Goal: Information Seeking & Learning: Check status

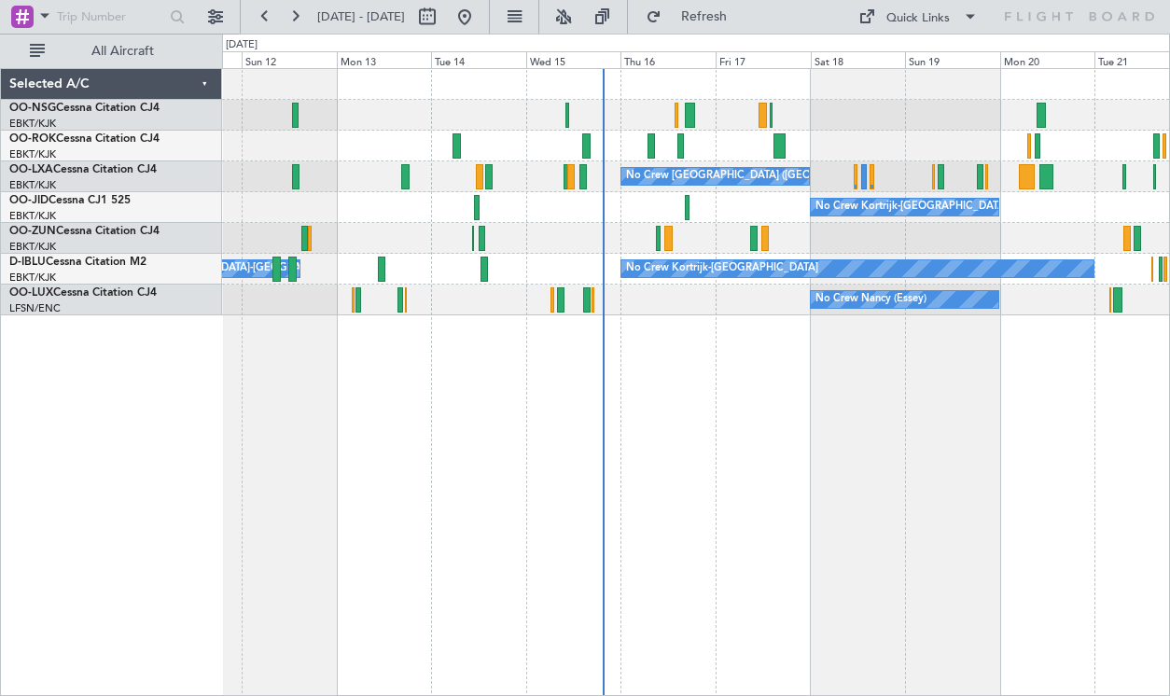
click at [787, 130] on div at bounding box center [695, 115] width 947 height 31
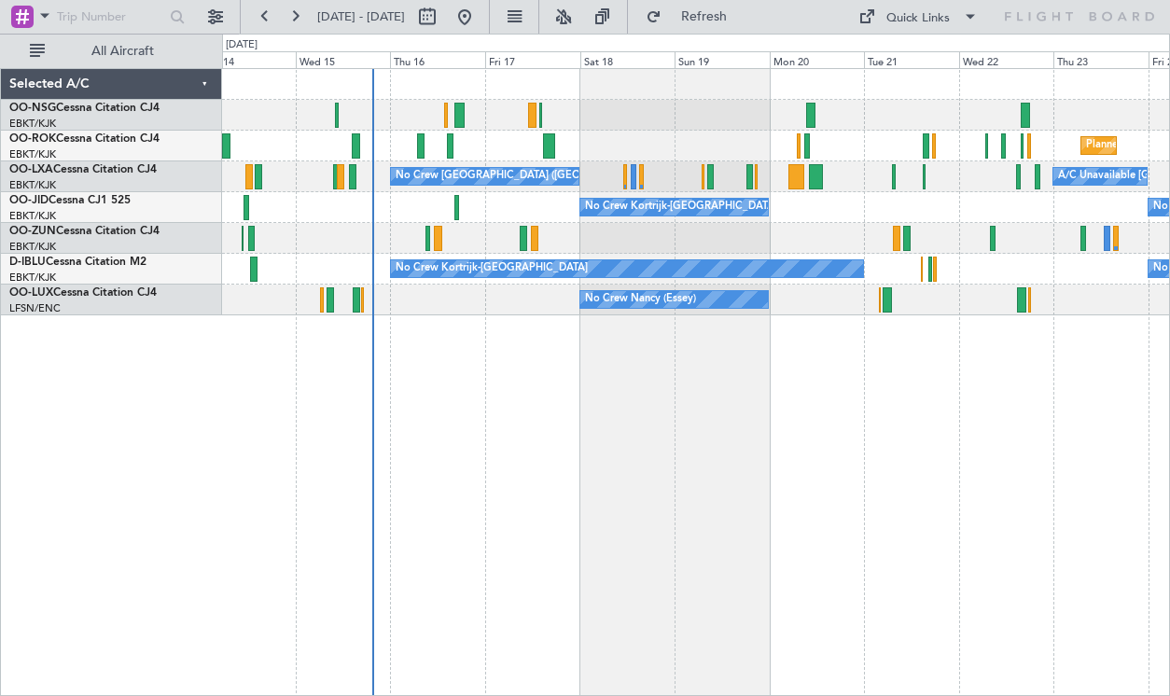
click at [799, 217] on div "No Crew Kortrijk-[GEOGRAPHIC_DATA] No Crew" at bounding box center [695, 207] width 947 height 31
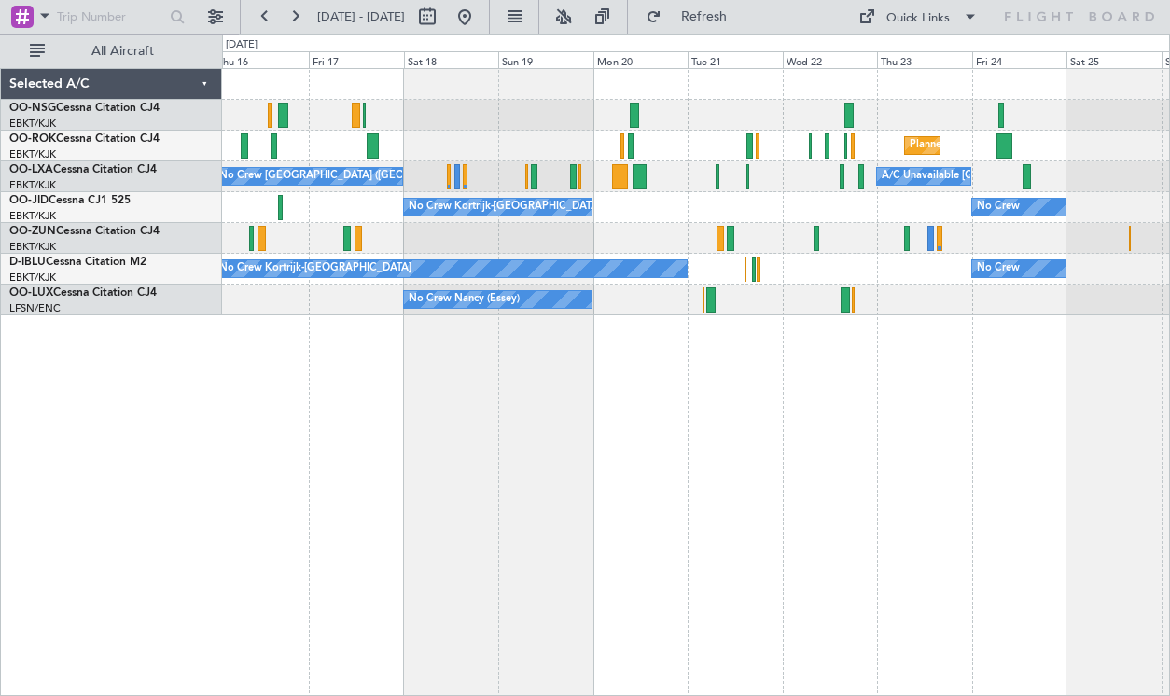
click at [631, 264] on div "Planned Maint Kortrijk-[GEOGRAPHIC_DATA] No Crew [GEOGRAPHIC_DATA] (Brussels Na…" at bounding box center [695, 192] width 947 height 246
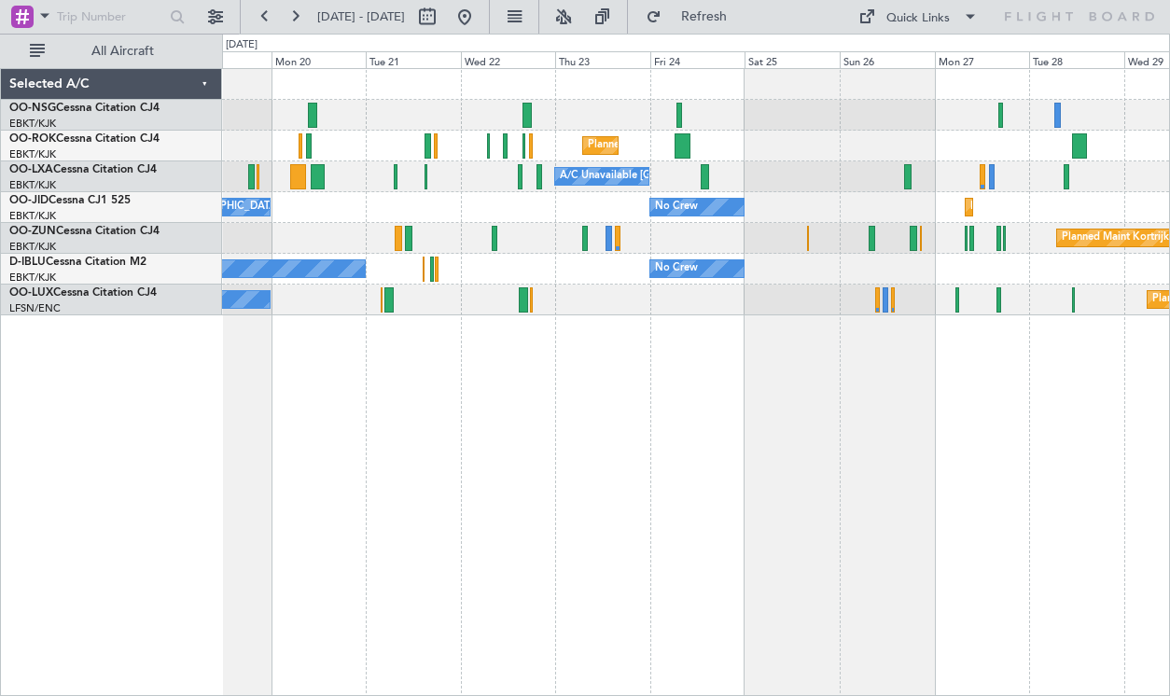
click at [856, 152] on div "Planned Maint Kortrijk-[GEOGRAPHIC_DATA]" at bounding box center [695, 146] width 947 height 31
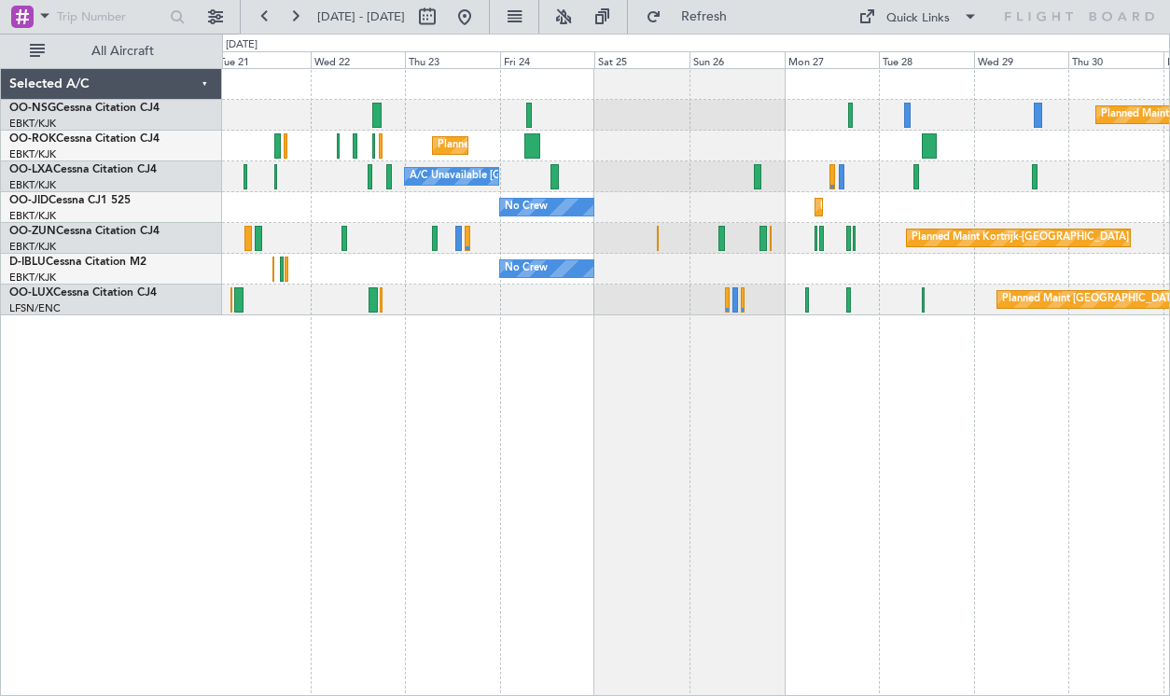
click at [670, 217] on div "Planned Maint Kortrijk-[GEOGRAPHIC_DATA] No Crew No Crew Kortrijk-[GEOGRAPHIC_D…" at bounding box center [695, 207] width 947 height 31
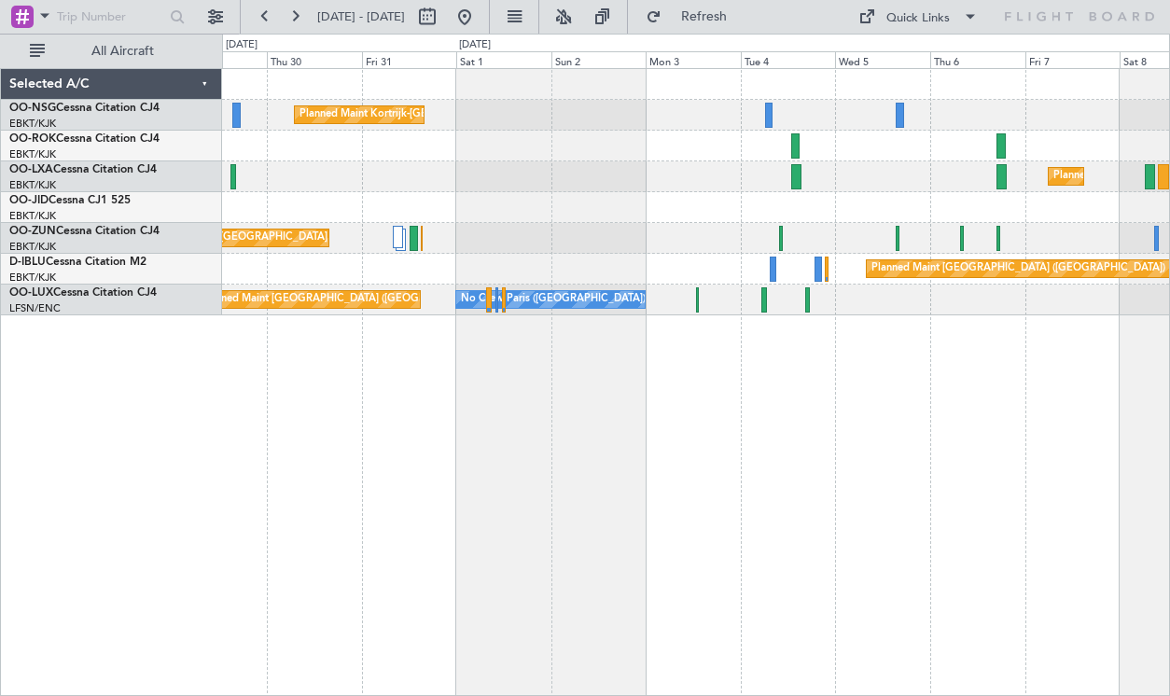
click at [226, 203] on div "Planned Maint Kortrijk-[GEOGRAPHIC_DATA] Planned Maint [GEOGRAPHIC_DATA]-[GEOGR…" at bounding box center [695, 192] width 947 height 246
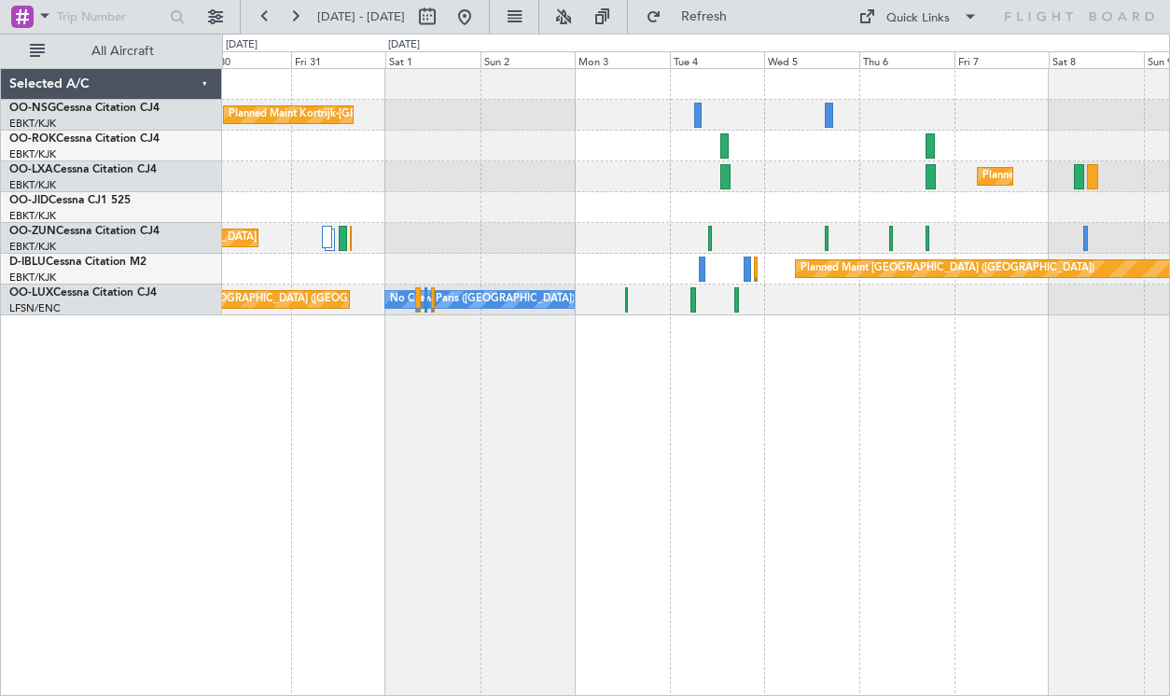
click at [921, 224] on div "Planned Maint Kortrijk-[GEOGRAPHIC_DATA] Planned Maint [GEOGRAPHIC_DATA]-[GEOGR…" at bounding box center [695, 192] width 947 height 246
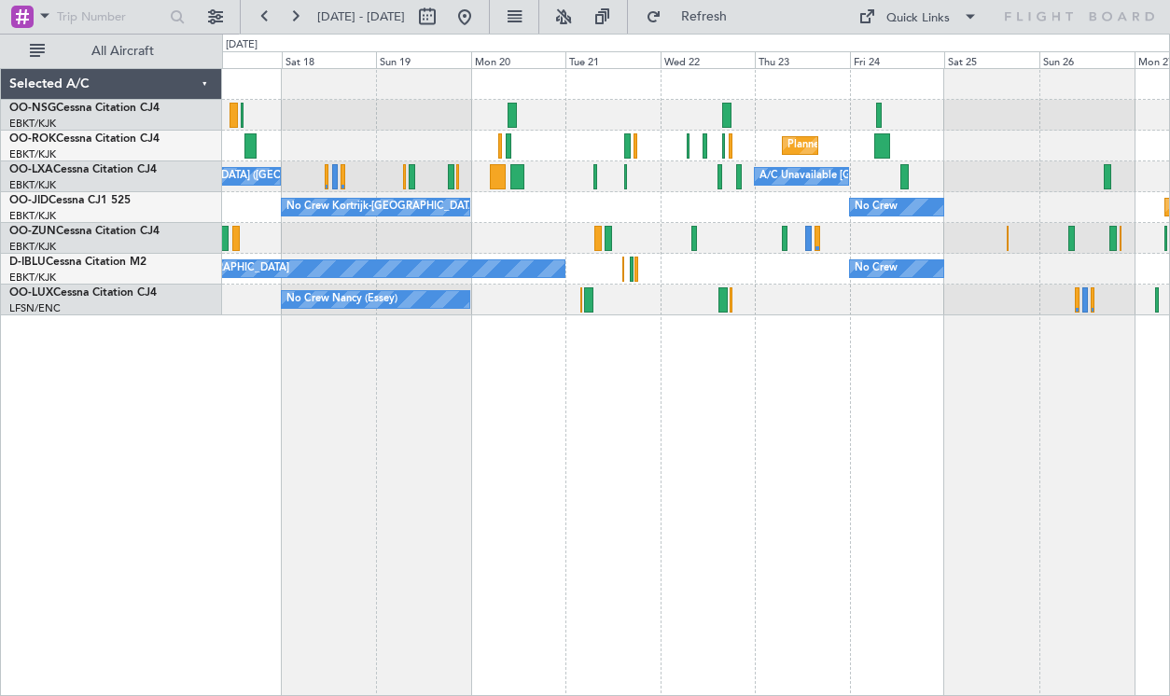
click at [870, 353] on div "Planned Maint Kortrijk-[GEOGRAPHIC_DATA] A/C Unavailable [GEOGRAPHIC_DATA]-[GEO…" at bounding box center [696, 382] width 948 height 628
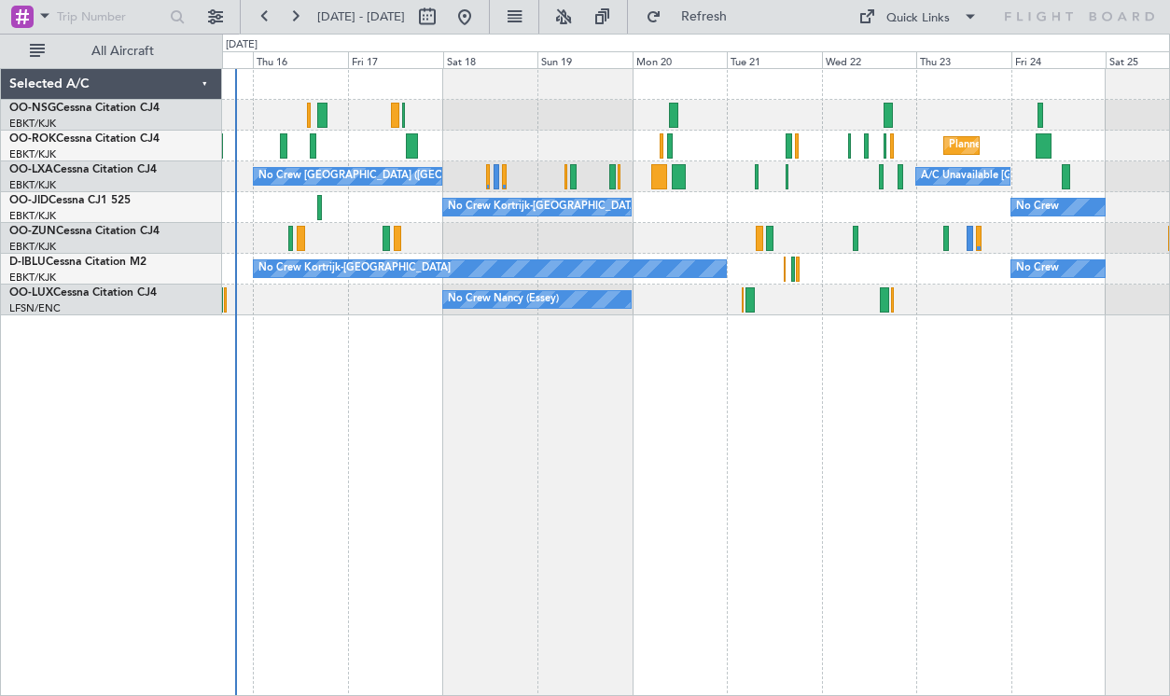
click at [863, 277] on div "No Crew No Crew Kortrijk-[GEOGRAPHIC_DATA]" at bounding box center [695, 269] width 947 height 31
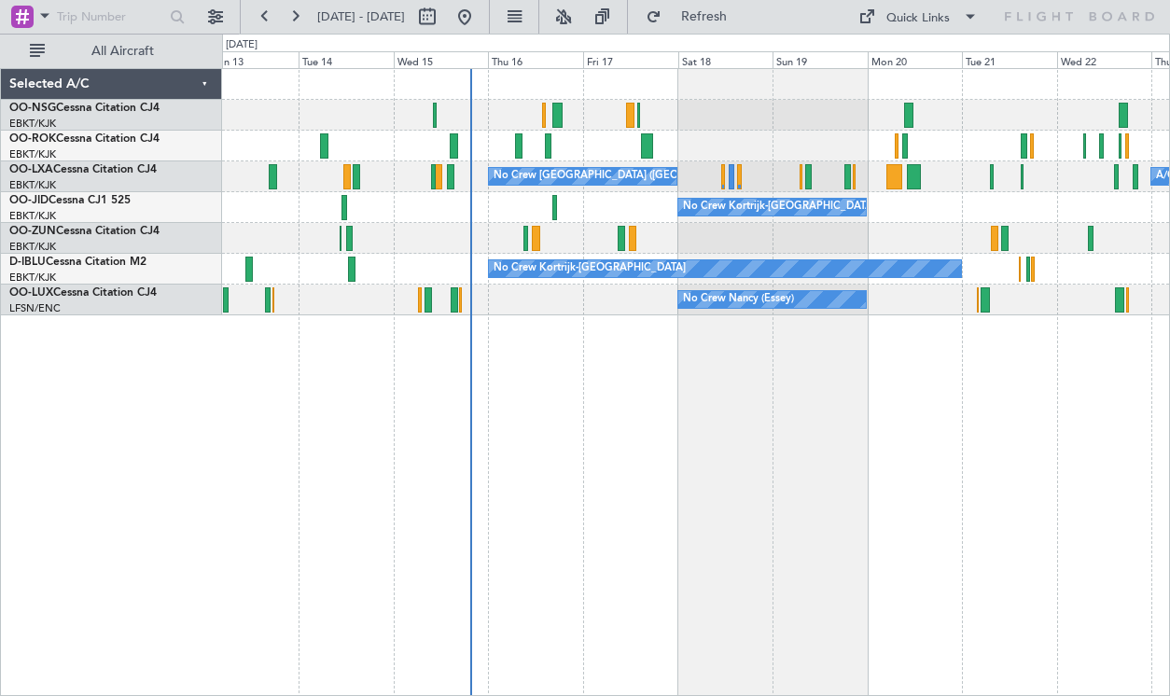
click at [766, 441] on div "Planned Maint Kortrijk-[GEOGRAPHIC_DATA] A/C Unavailable [GEOGRAPHIC_DATA]-[GEO…" at bounding box center [696, 382] width 948 height 628
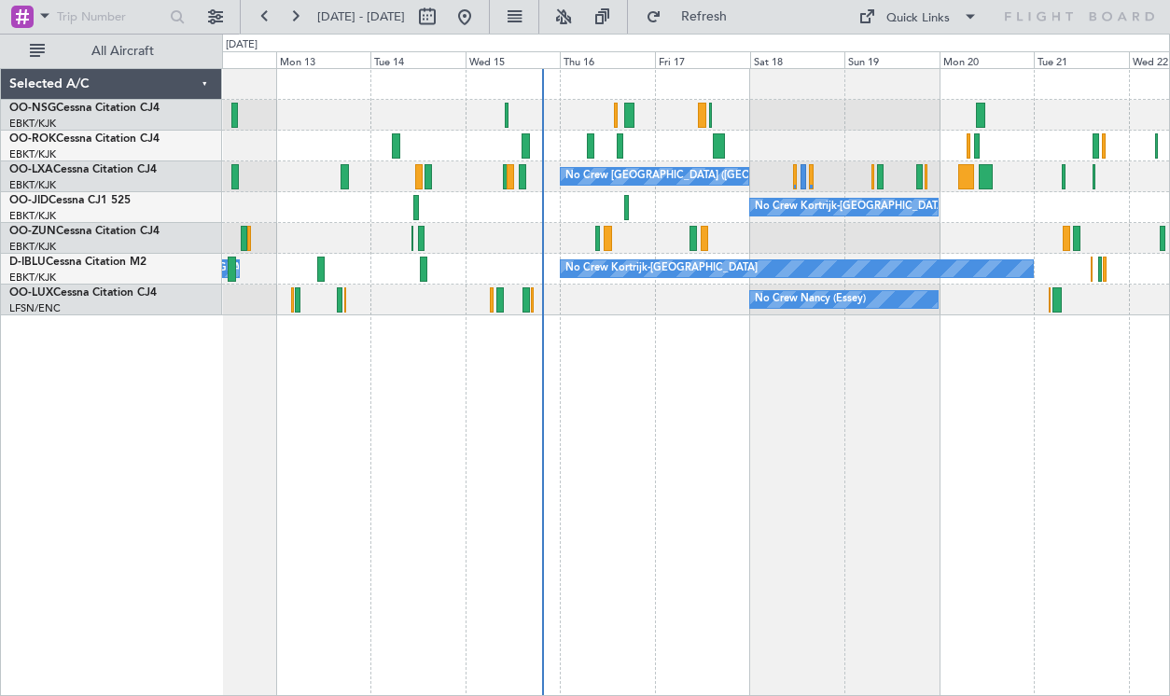
click at [346, 488] on div "Planned Maint Kortrijk-[GEOGRAPHIC_DATA] No Crew [GEOGRAPHIC_DATA] (Brussels Na…" at bounding box center [696, 382] width 948 height 628
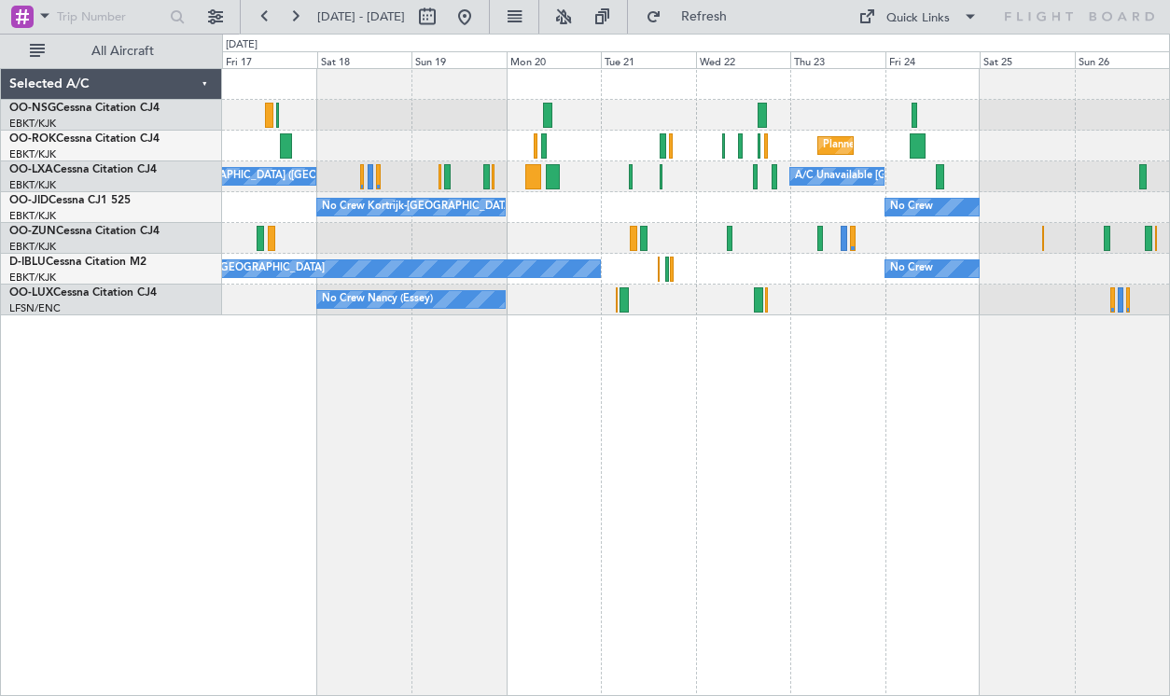
click at [242, 462] on div "Planned Maint Kortrijk-[GEOGRAPHIC_DATA] No Crew [GEOGRAPHIC_DATA] (Brussels Na…" at bounding box center [696, 382] width 948 height 628
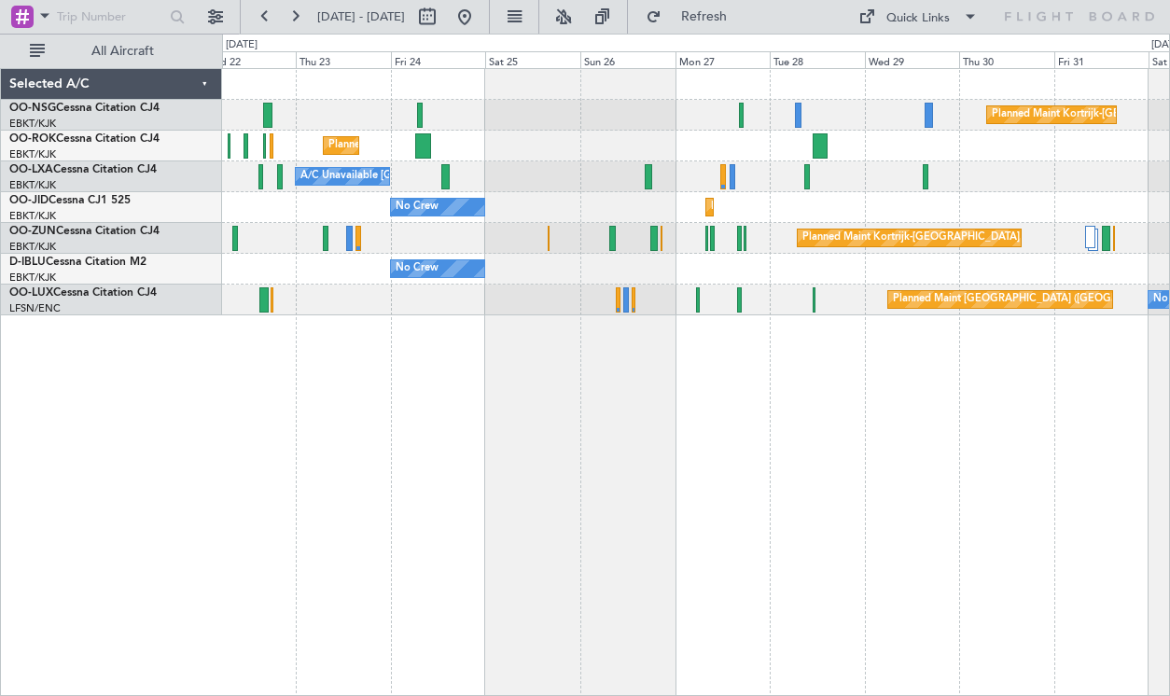
click at [255, 478] on div "Planned Maint Kortrijk-[GEOGRAPHIC_DATA] Planned Maint [GEOGRAPHIC_DATA]-[GEOGR…" at bounding box center [696, 382] width 948 height 628
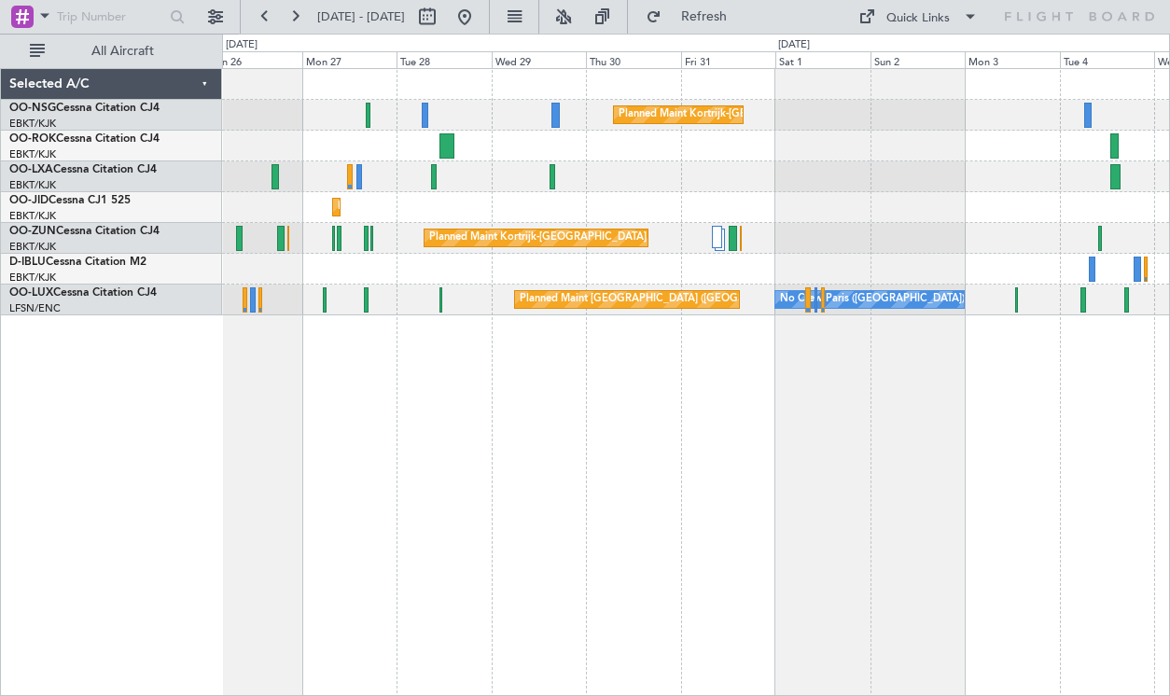
click at [261, 468] on div "Planned Maint Kortrijk-[GEOGRAPHIC_DATA] A/C Unavailable [GEOGRAPHIC_DATA]-[GEO…" at bounding box center [696, 382] width 948 height 628
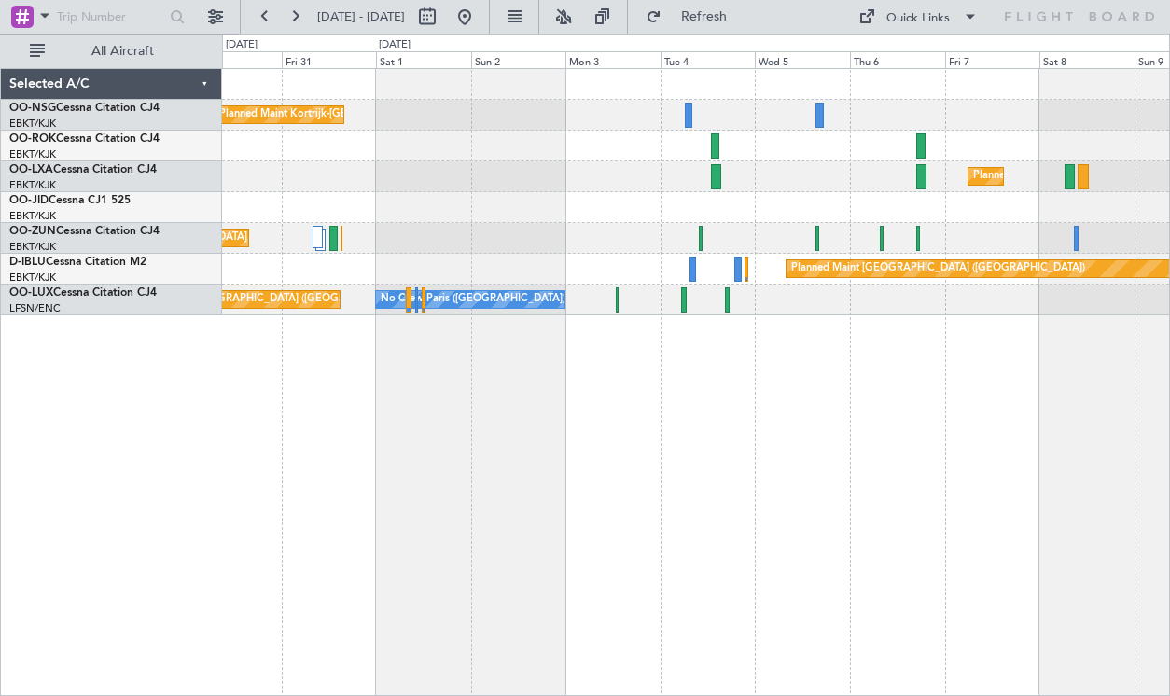
click at [524, 431] on div "Planned Maint Kortrijk-[GEOGRAPHIC_DATA] Planned Maint [GEOGRAPHIC_DATA]-[GEOGR…" at bounding box center [696, 382] width 948 height 628
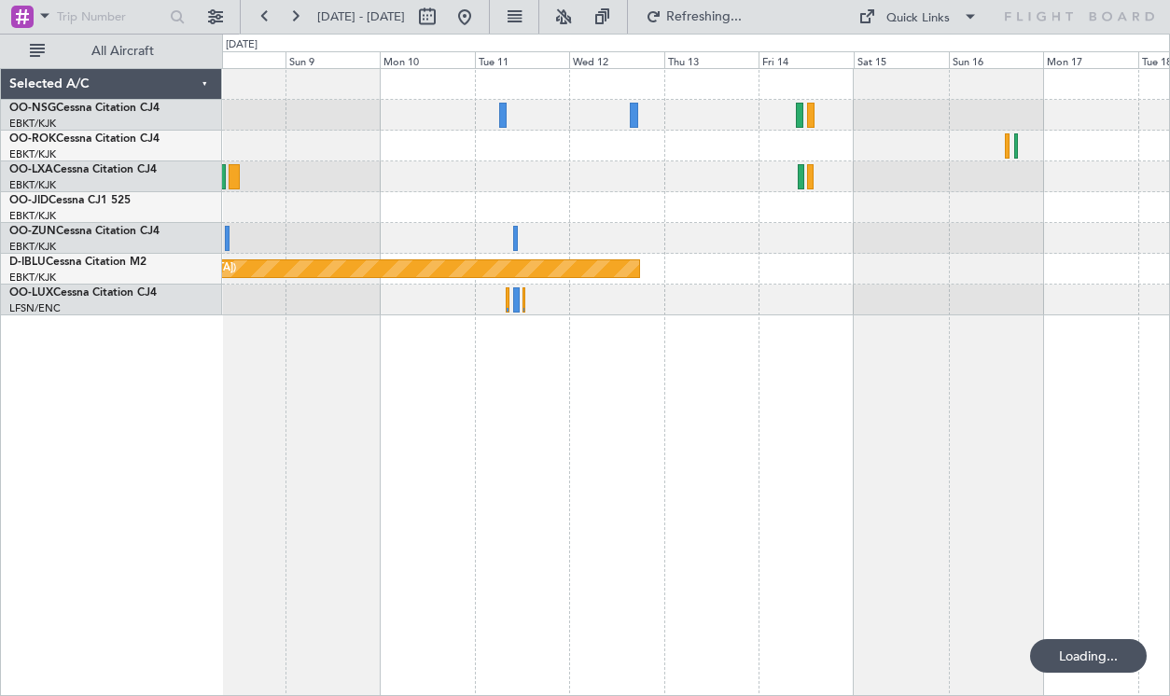
click at [384, 436] on div "Planned Maint Kortrijk-[GEOGRAPHIC_DATA] Planned Maint [GEOGRAPHIC_DATA] ([GEOG…" at bounding box center [696, 382] width 948 height 628
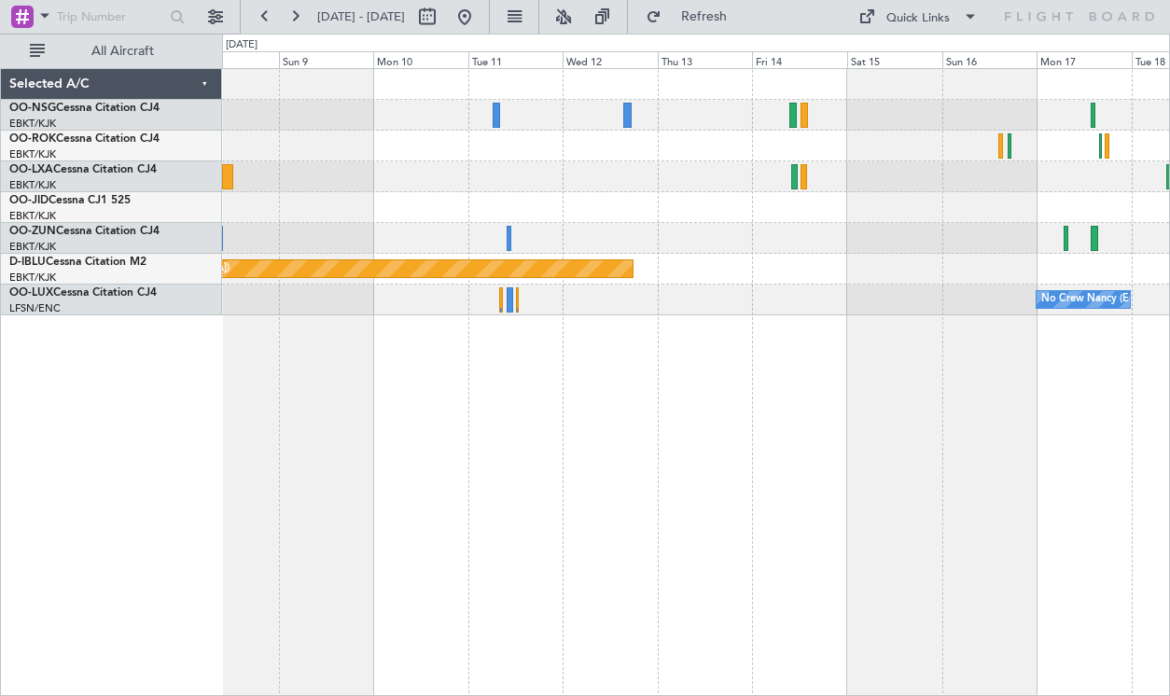
click at [728, 430] on div "Planned Maint Kortrijk-[GEOGRAPHIC_DATA] Planned Maint [GEOGRAPHIC_DATA] ([GEOG…" at bounding box center [696, 382] width 948 height 628
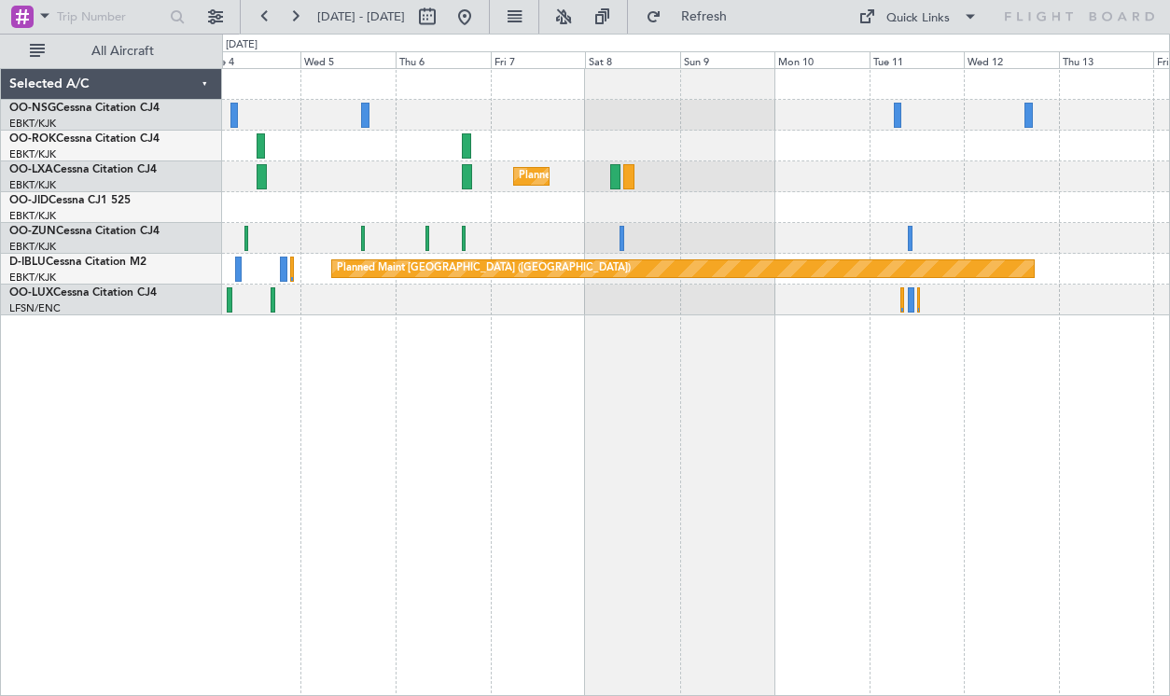
click at [900, 401] on div "Planned Maint Kortrijk-[GEOGRAPHIC_DATA] Planned Maint [GEOGRAPHIC_DATA] ([GEOG…" at bounding box center [696, 382] width 948 height 628
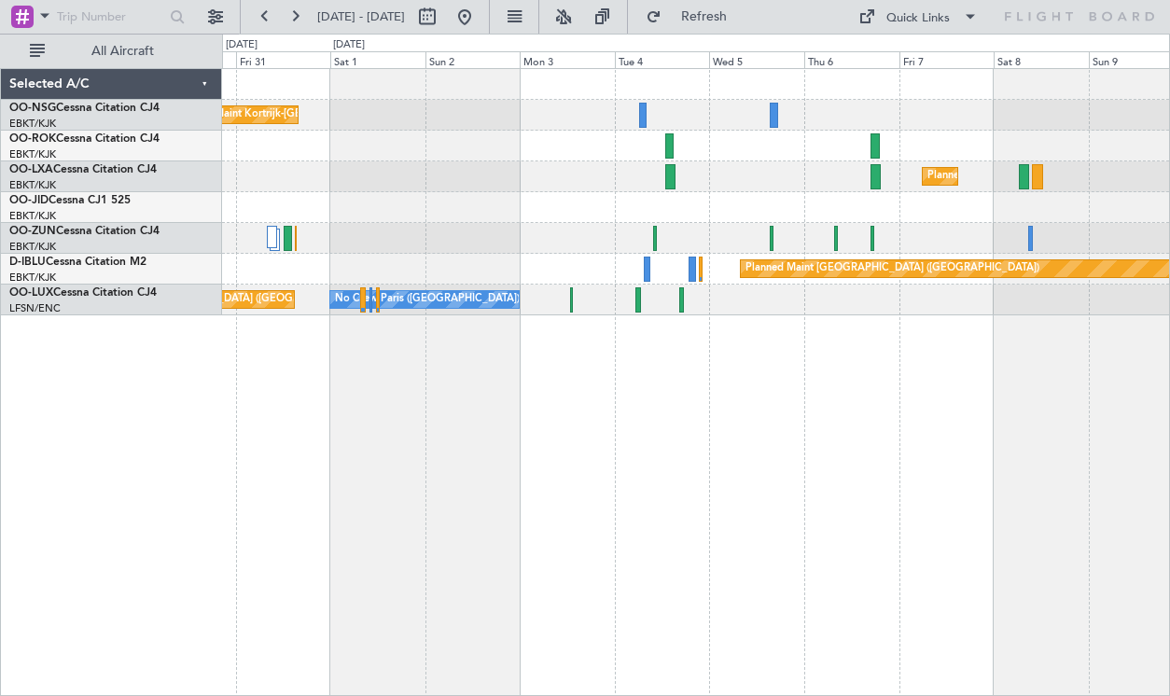
click at [952, 415] on div "Planned Maint Kortrijk-[GEOGRAPHIC_DATA] Planned Maint [GEOGRAPHIC_DATA]-[GEOGR…" at bounding box center [696, 382] width 948 height 628
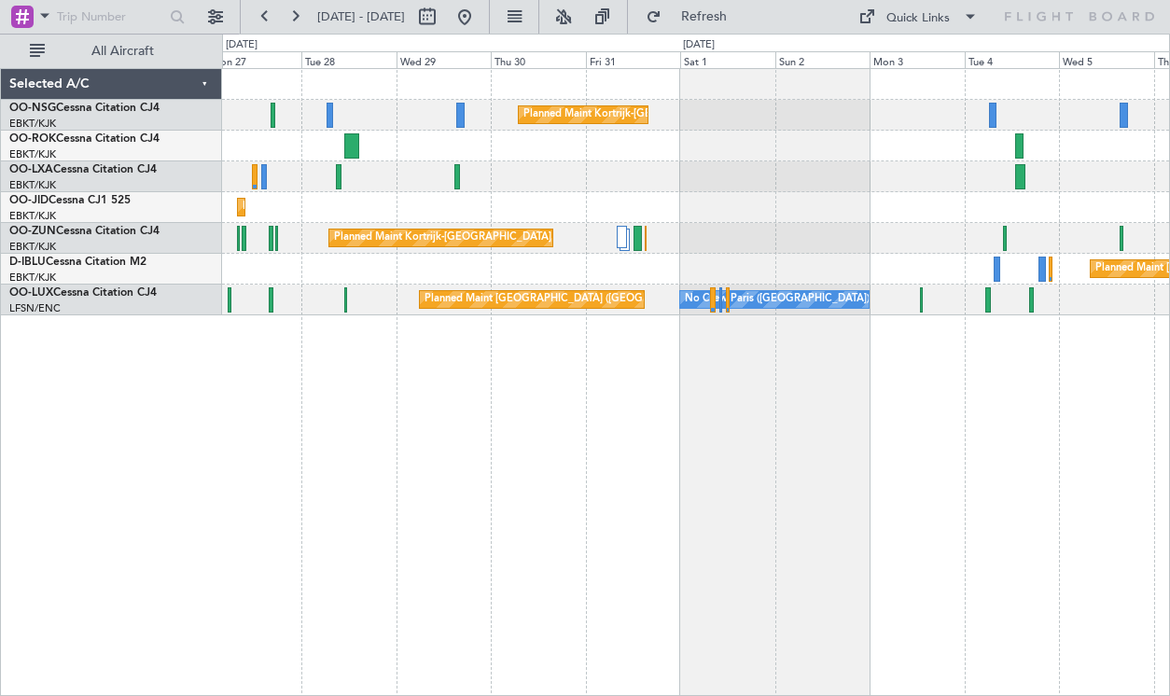
click at [952, 409] on div "Planned Maint Kortrijk-[GEOGRAPHIC_DATA] Planned Maint [GEOGRAPHIC_DATA]-[GEOGR…" at bounding box center [696, 382] width 948 height 628
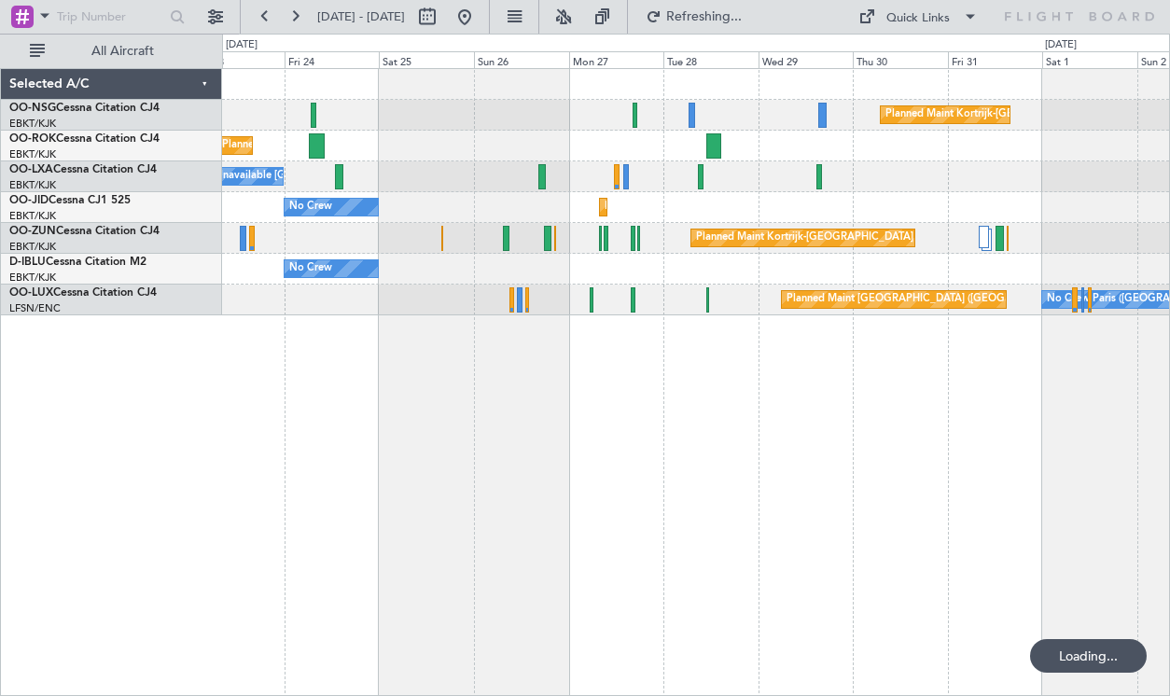
click at [905, 395] on div "Planned Maint Kortrijk-[GEOGRAPHIC_DATA] Planned Maint [GEOGRAPHIC_DATA]-[GEOGR…" at bounding box center [696, 382] width 948 height 628
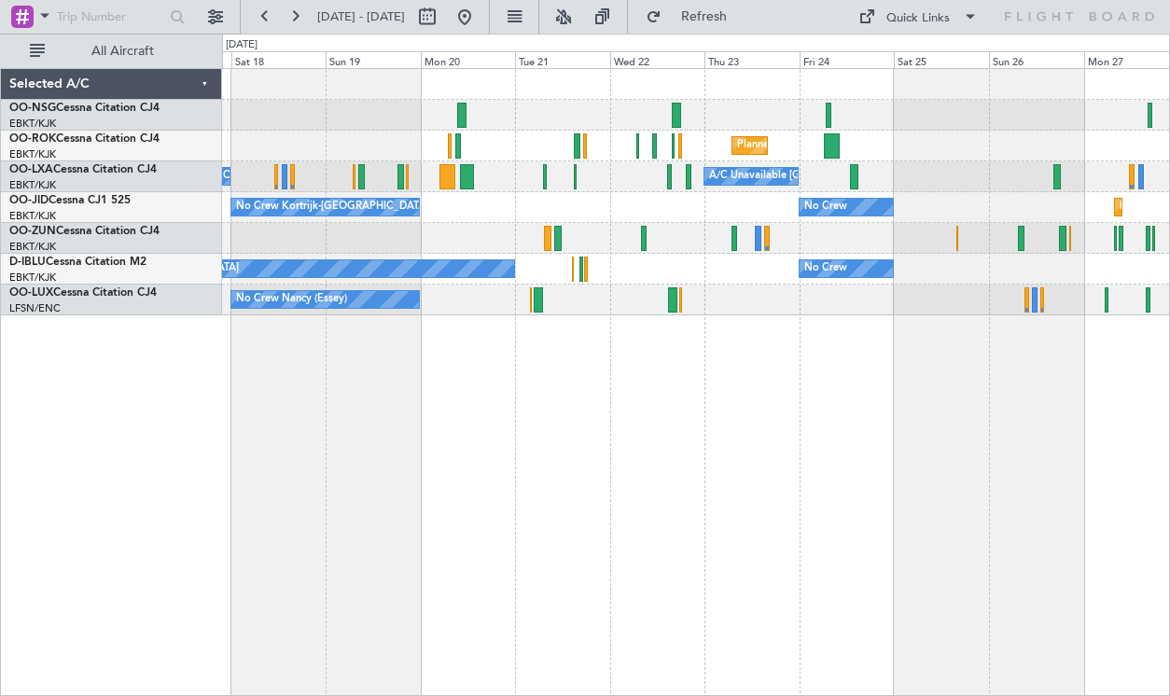
click at [805, 381] on div "Planned Maint Kortrijk-[GEOGRAPHIC_DATA] Planned Maint [GEOGRAPHIC_DATA]-[GEOGR…" at bounding box center [696, 382] width 948 height 628
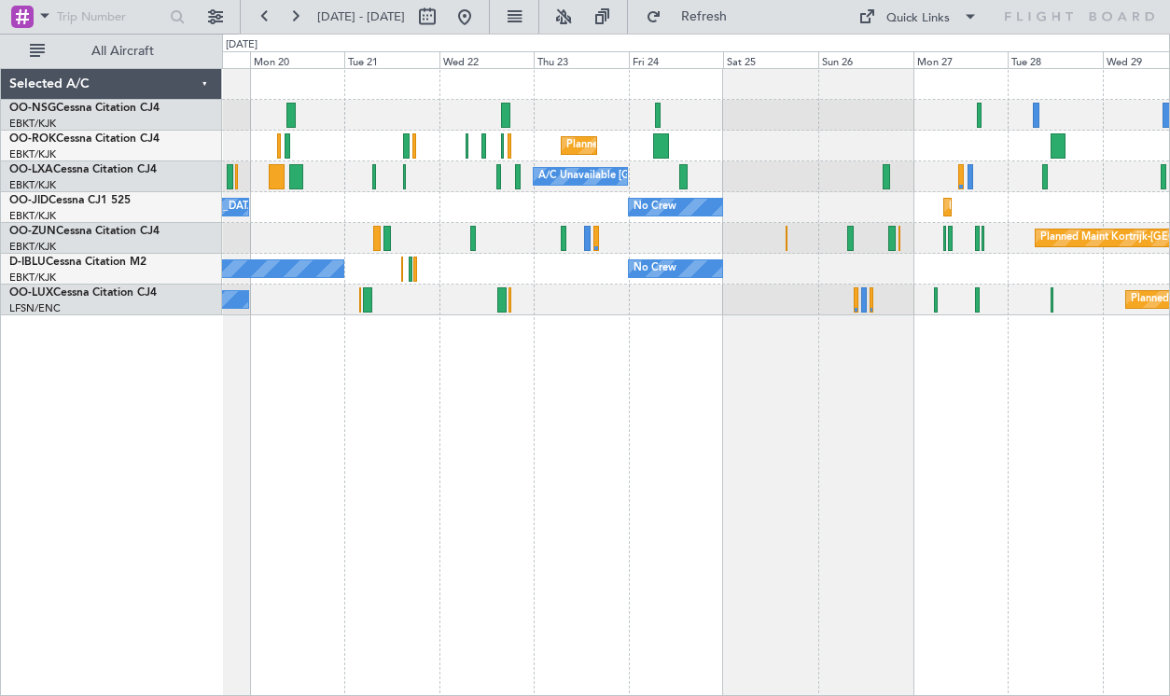
click at [683, 137] on div "Planned Maint Kortrijk-[GEOGRAPHIC_DATA]" at bounding box center [695, 146] width 947 height 31
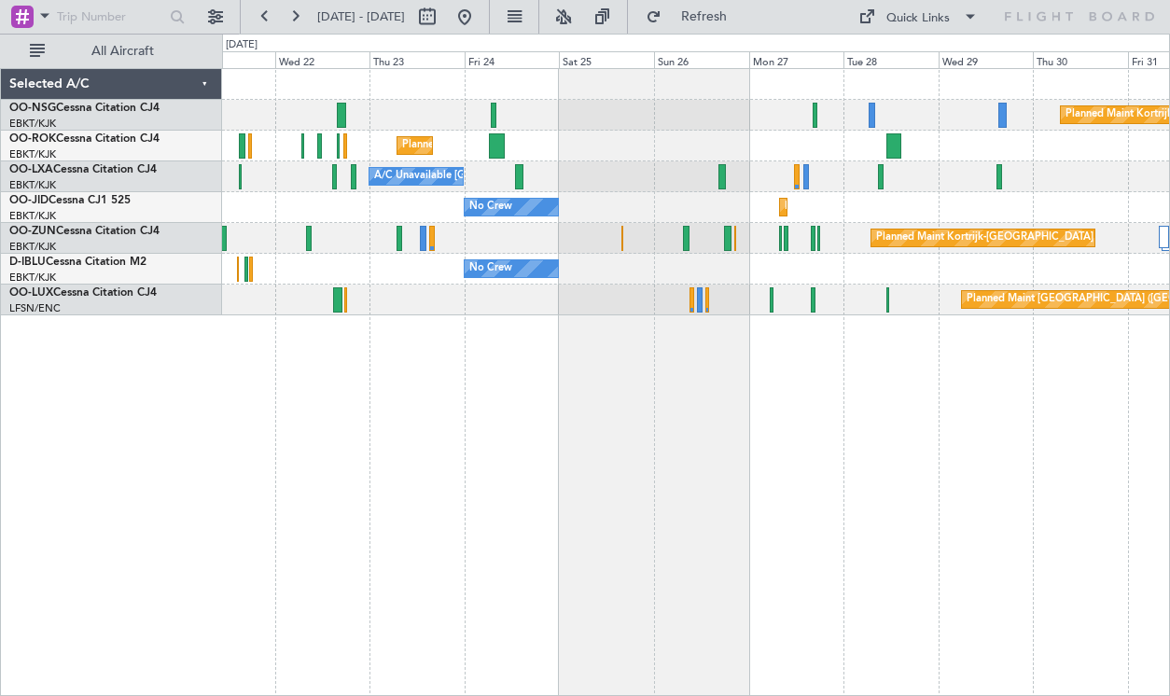
click at [1070, 289] on div "Planned Maint Kortrijk-[GEOGRAPHIC_DATA] Planned Maint [GEOGRAPHIC_DATA]-[GEOGR…" at bounding box center [695, 192] width 947 height 246
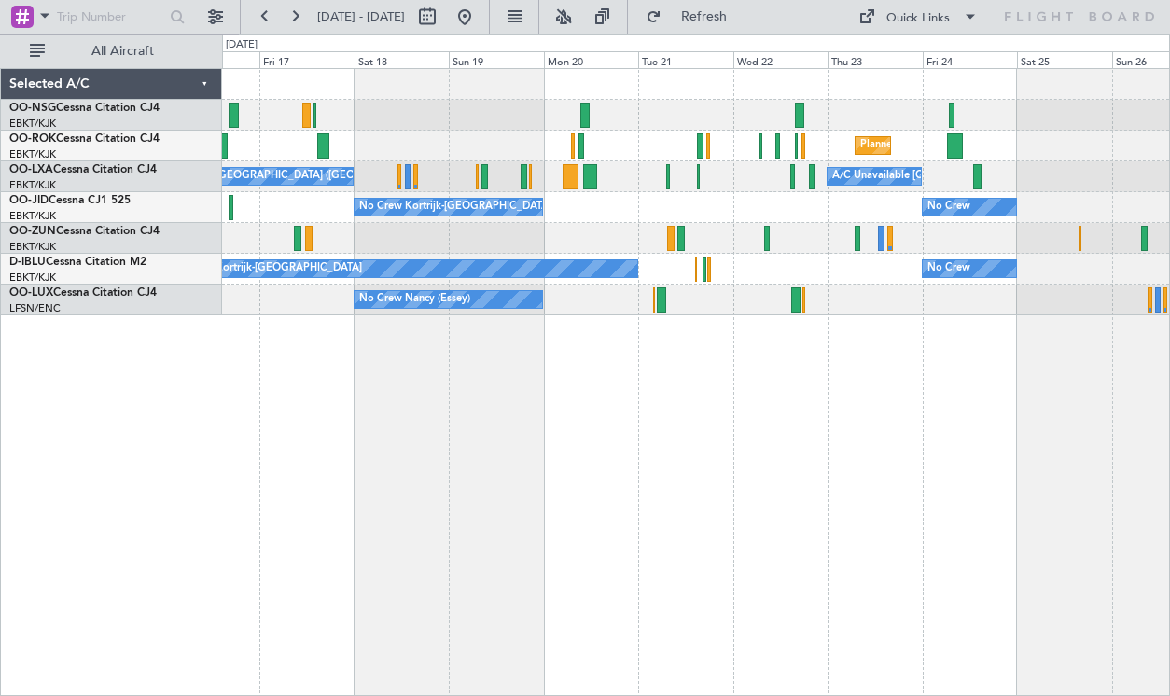
click at [949, 382] on div "Planned Maint Kortrijk-[GEOGRAPHIC_DATA] A/C Unavailable [GEOGRAPHIC_DATA]-[GEO…" at bounding box center [696, 382] width 948 height 628
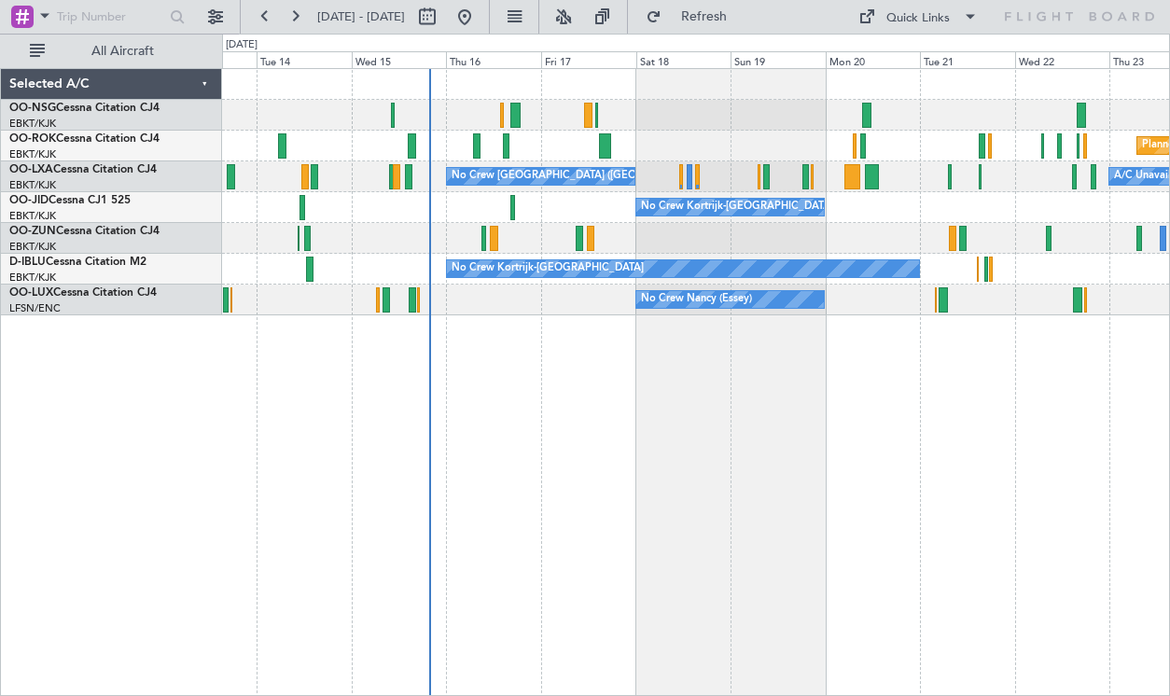
click at [733, 258] on div "Planned Maint Kortrijk-[GEOGRAPHIC_DATA] A/C Unavailable [GEOGRAPHIC_DATA]-[GEO…" at bounding box center [695, 192] width 947 height 246
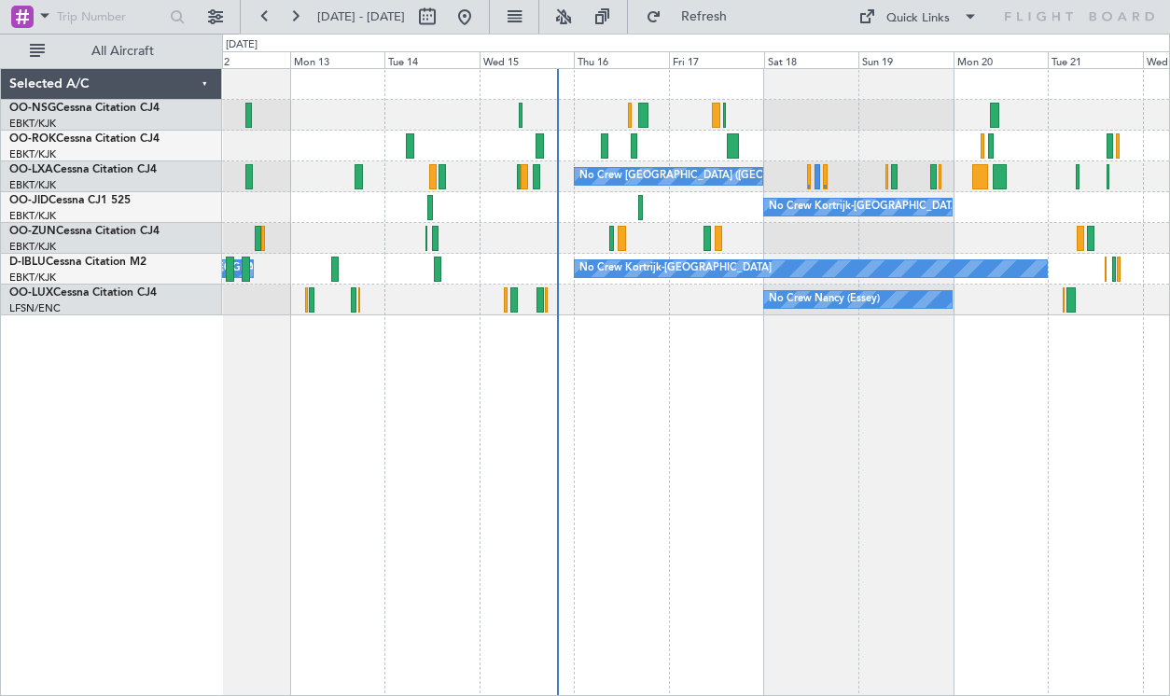
click at [528, 231] on div at bounding box center [695, 238] width 947 height 31
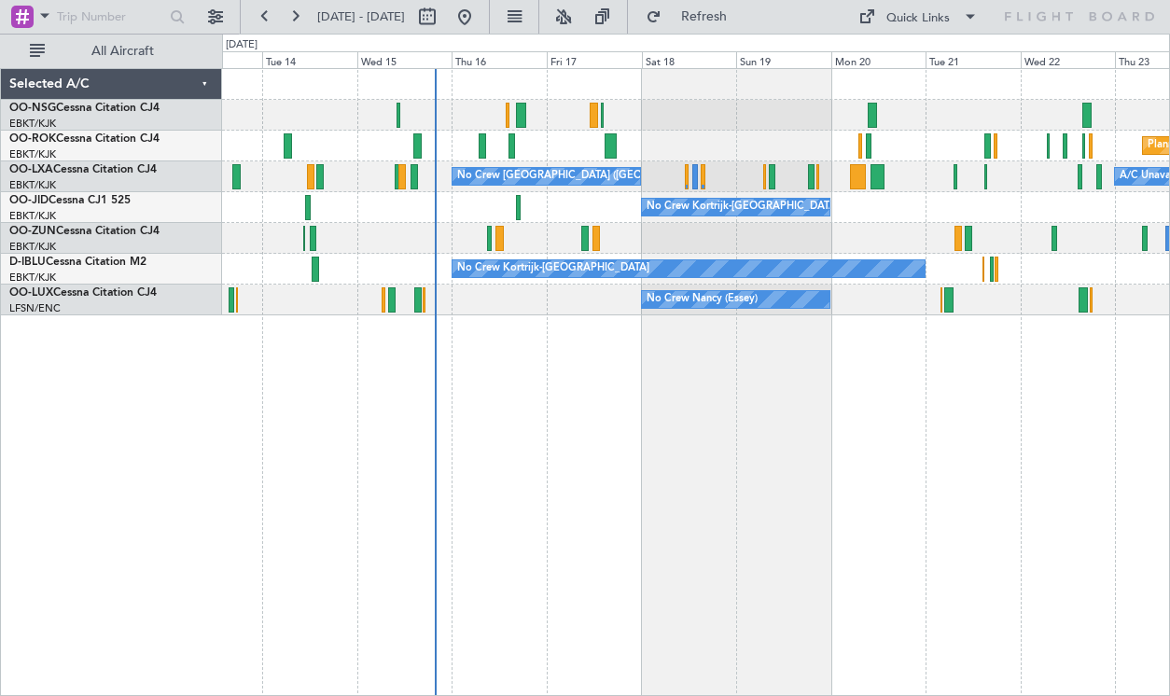
click at [681, 391] on div "Planned Maint Kortrijk-[GEOGRAPHIC_DATA] No Crew [GEOGRAPHIC_DATA] (Brussels Na…" at bounding box center [696, 382] width 948 height 628
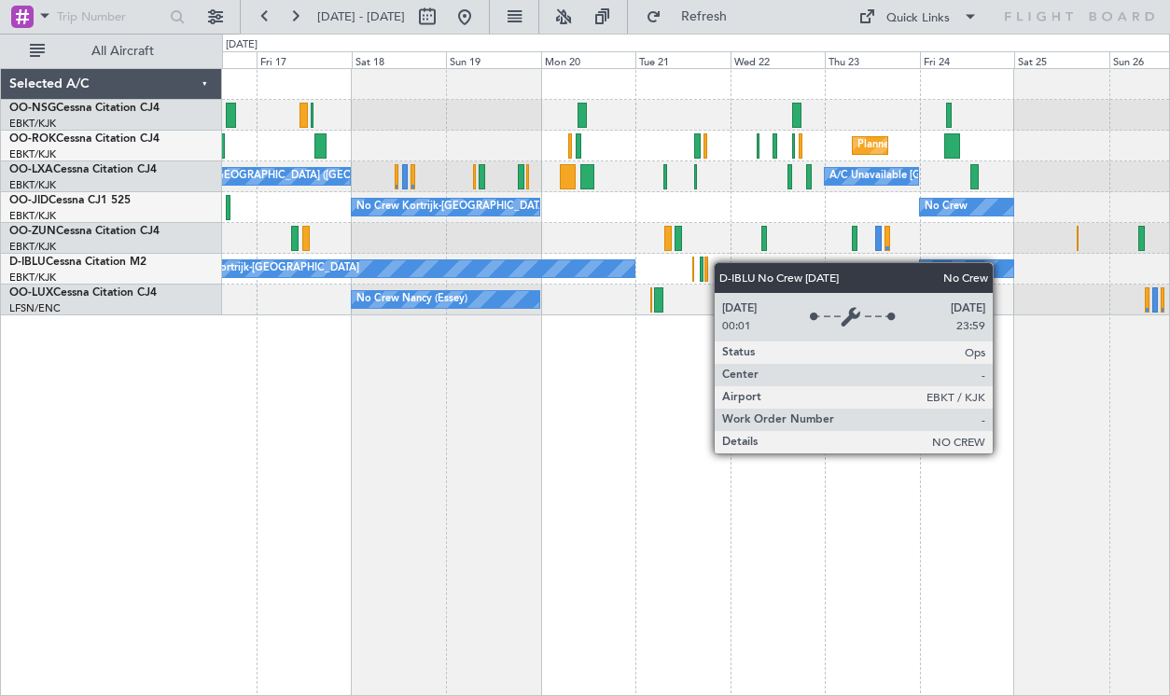
click at [520, 277] on div "Planned Maint Kortrijk-[GEOGRAPHIC_DATA] No Crew [GEOGRAPHIC_DATA] (Brussels Na…" at bounding box center [695, 192] width 947 height 246
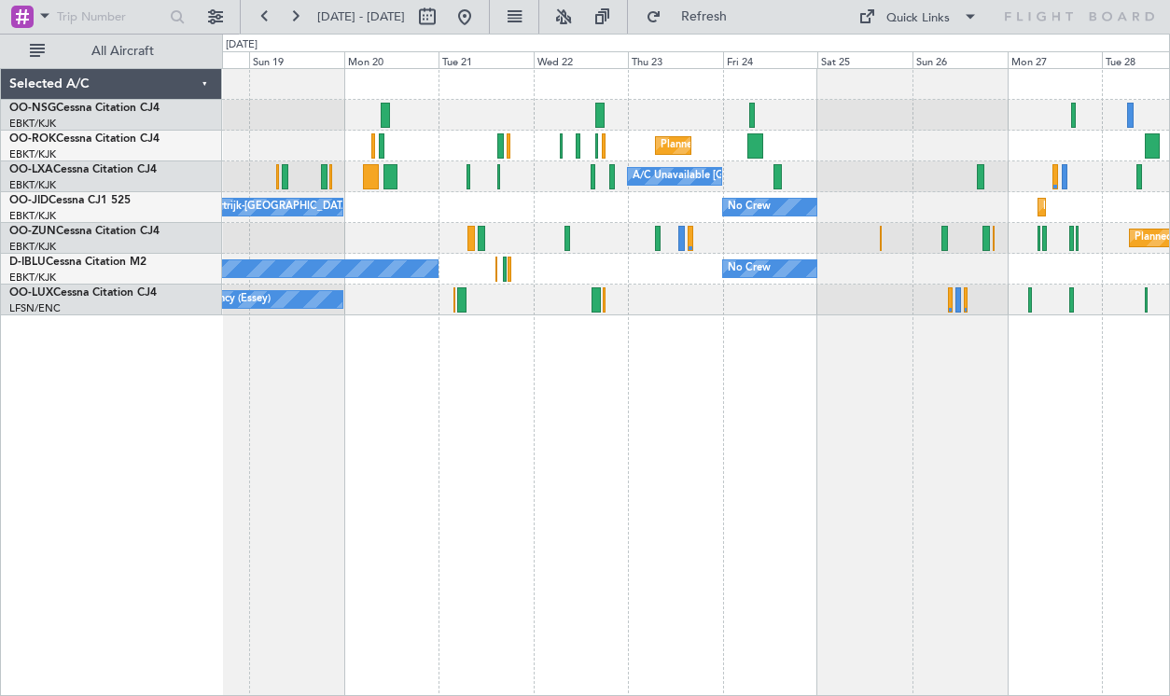
click at [323, 364] on div "Planned Maint Kortrijk-[GEOGRAPHIC_DATA] Planned Maint [GEOGRAPHIC_DATA]-[GEOGR…" at bounding box center [696, 382] width 948 height 628
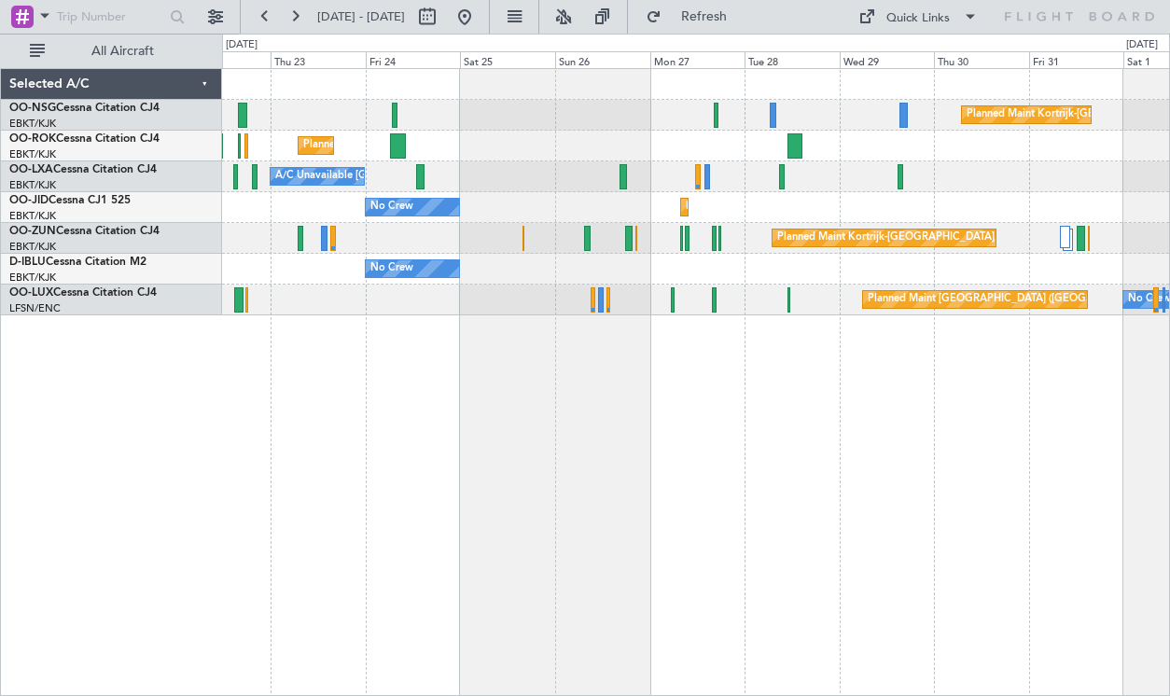
click at [923, 88] on div "Planned Maint Kortrijk-[GEOGRAPHIC_DATA] Planned Maint [GEOGRAPHIC_DATA]-[GEOGR…" at bounding box center [695, 192] width 947 height 246
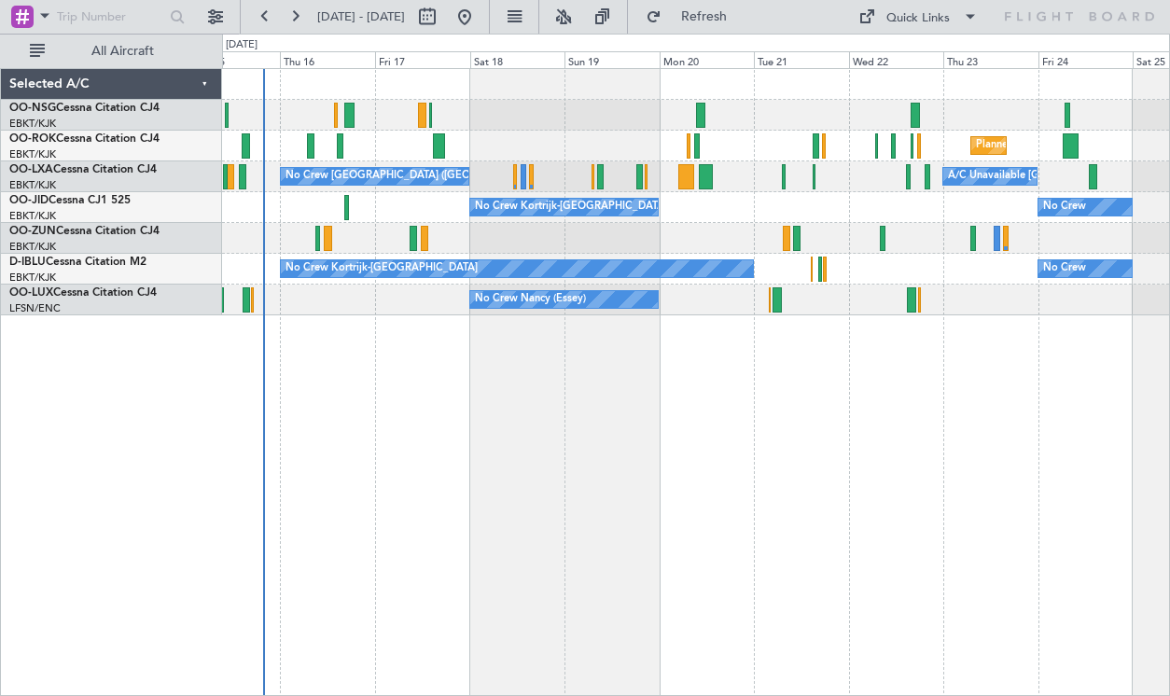
click at [600, 381] on div "Planned Maint Kortrijk-[GEOGRAPHIC_DATA] A/C Unavailable [GEOGRAPHIC_DATA]-[GEO…" at bounding box center [696, 382] width 948 height 628
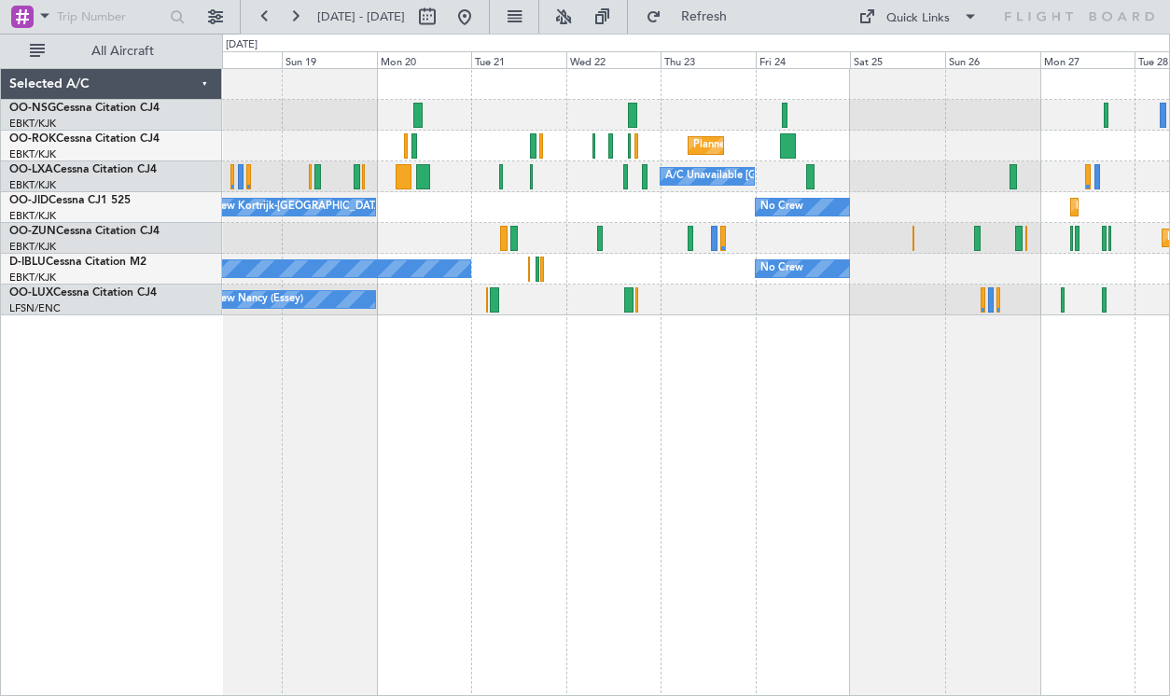
click at [642, 130] on div "Planned Maint Kortrijk-[GEOGRAPHIC_DATA]" at bounding box center [695, 115] width 947 height 31
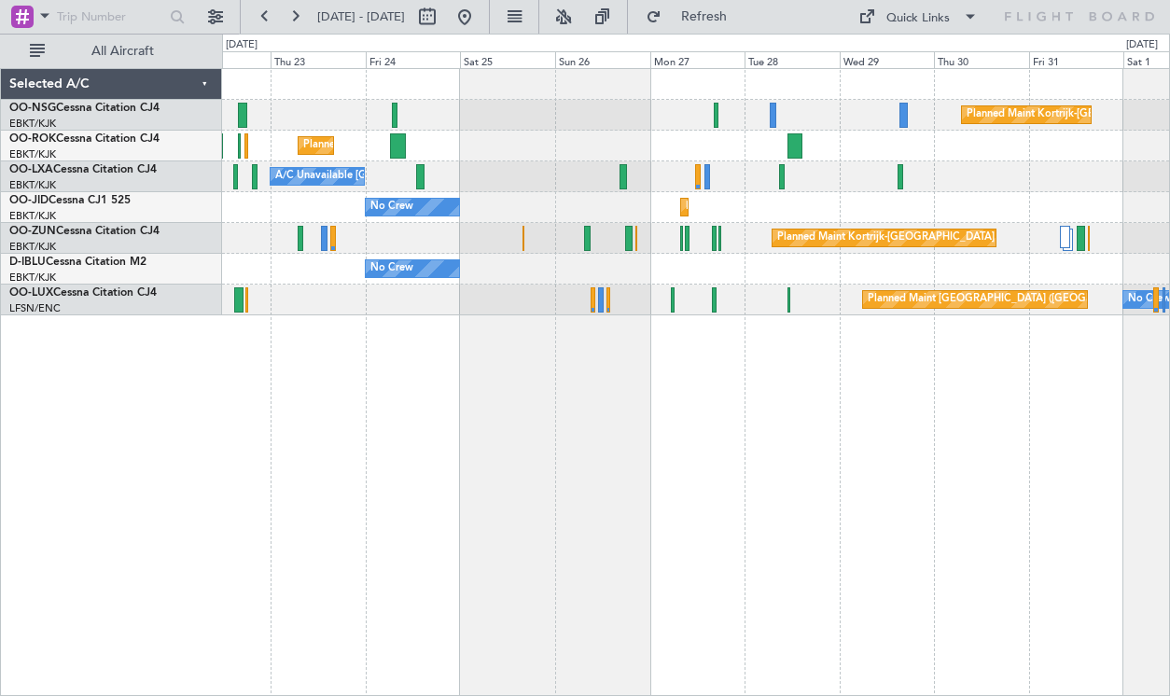
click at [653, 179] on div "Planned Maint Kortrijk-[GEOGRAPHIC_DATA] Planned Maint [GEOGRAPHIC_DATA]-[GEOGR…" at bounding box center [695, 192] width 947 height 246
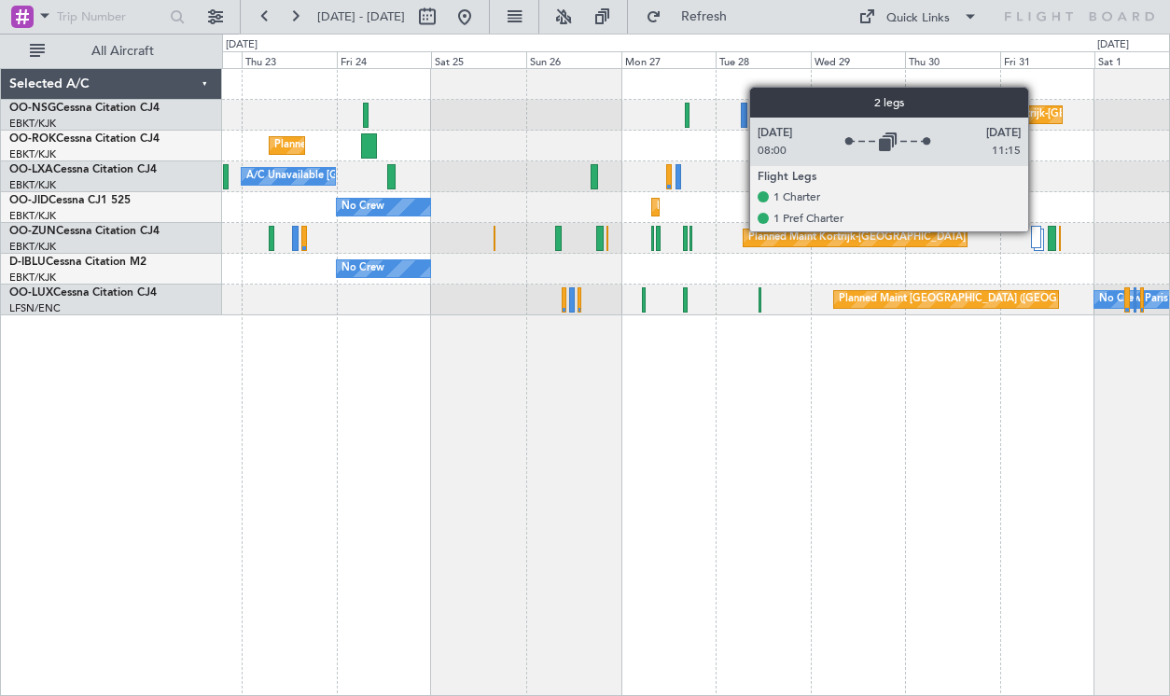
click at [1036, 230] on div at bounding box center [1036, 237] width 10 height 22
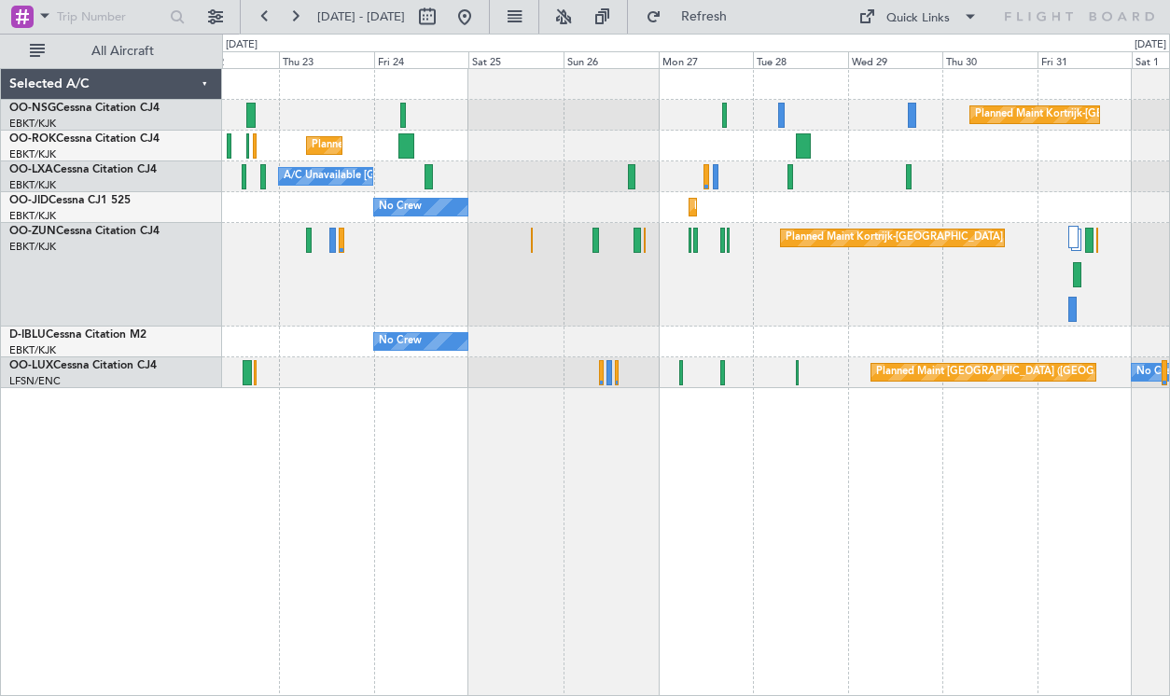
click at [874, 259] on div "Planned Maint Kortrijk-[GEOGRAPHIC_DATA]" at bounding box center [695, 275] width 947 height 104
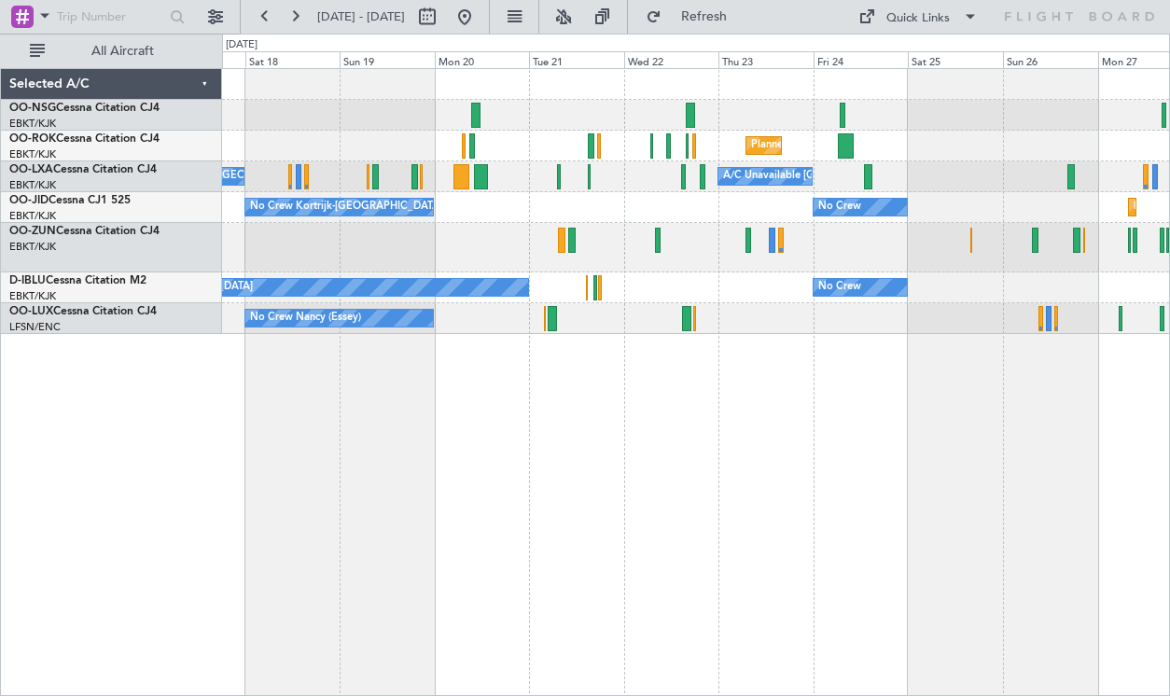
click at [772, 273] on div "Planned Maint Kortrijk-[GEOGRAPHIC_DATA] A/C Unavailable [GEOGRAPHIC_DATA]-[GEO…" at bounding box center [695, 201] width 947 height 265
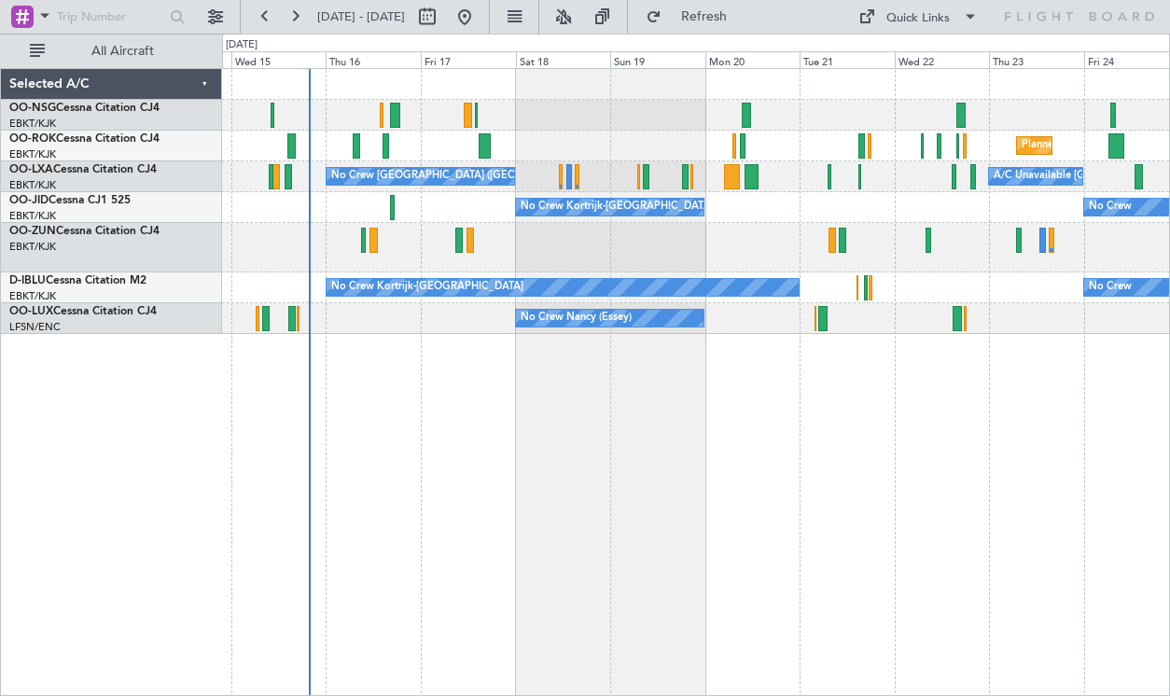
click at [643, 243] on div at bounding box center [695, 247] width 947 height 49
